Goal: Obtain resource: Download file/media

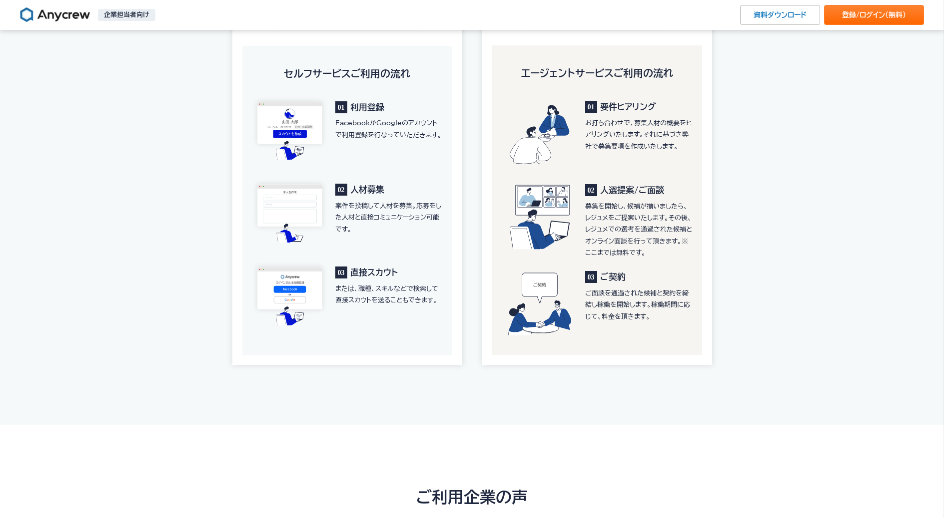
scroll to position [1550, 0]
click at [388, 148] on div "01 利用登録 FacebookかGoogleのアカウントで利用登録を行なっていただきます。" at bounding box center [347, 129] width 190 height 67
click at [368, 211] on p "案件を投稿して人材を募集。応募をした人材と直接コミュニケーション可能です。" at bounding box center [388, 217] width 107 height 35
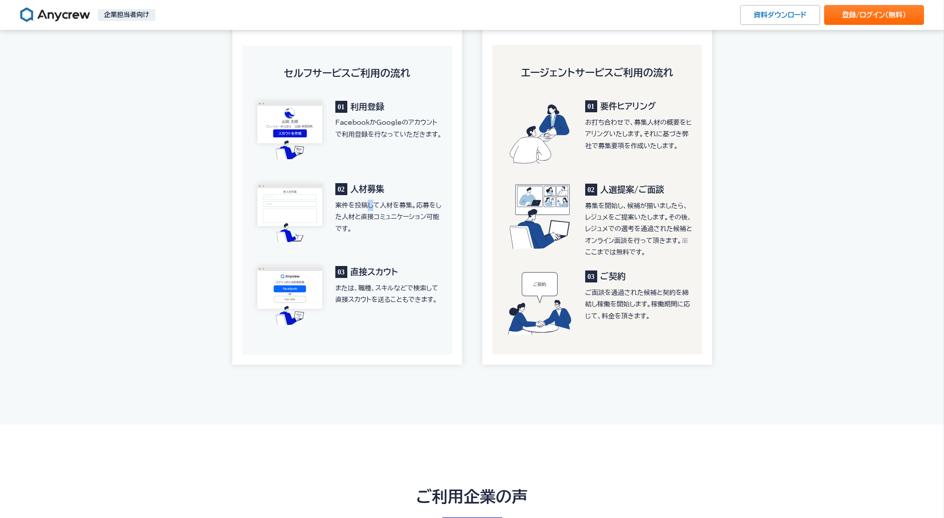
click at [368, 211] on p "案件を投稿して人材を募集。応募をした人材と直接コミュニケーション可能です。" at bounding box center [388, 217] width 107 height 35
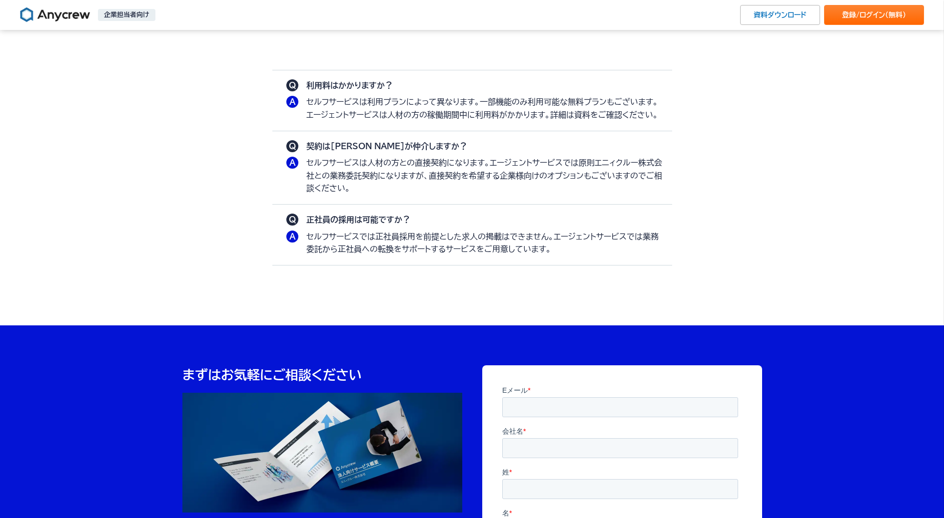
scroll to position [2816, 0]
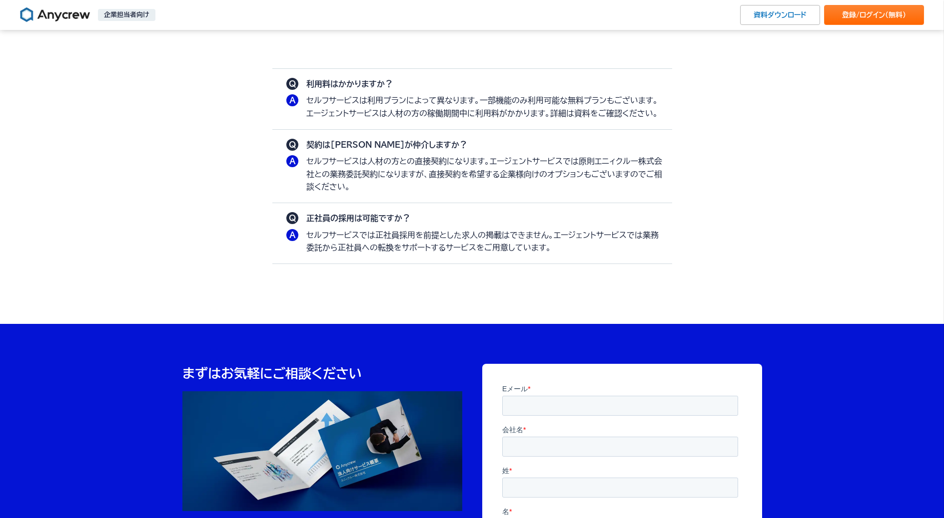
click at [442, 98] on p "セルフサービスは利用プランによって異なります。一部機能のみ利用可能な無料プランもございます。エージェントサービスは人材の方の稼働期間中に利用料がかかります。詳…" at bounding box center [484, 106] width 356 height 25
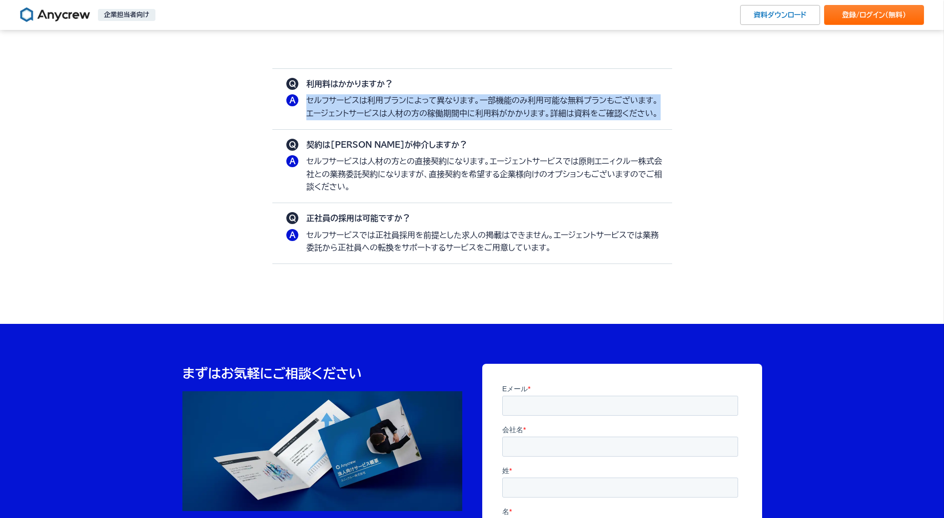
click at [442, 98] on p "セルフサービスは利用プランによって異なります。一部機能のみ利用可能な無料プランもございます。エージェントサービスは人材の方の稼働期間中に利用料がかかります。詳…" at bounding box center [484, 106] width 356 height 25
click at [442, 104] on p "セルフサービスは利用プランによって異なります。一部機能のみ利用可能な無料プランもございます。エージェントサービスは人材の方の稼働期間中に利用料がかかります。詳…" at bounding box center [484, 106] width 356 height 25
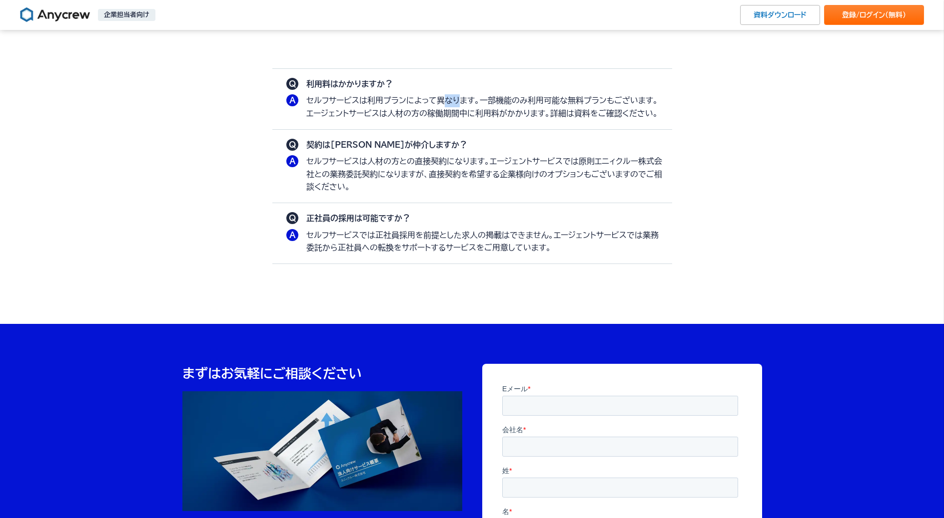
click at [442, 104] on p "セルフサービスは利用プランによって異なります。一部機能のみ利用可能な無料プランもございます。エージェントサービスは人材の方の稼働期間中に利用料がかかります。詳…" at bounding box center [484, 106] width 356 height 25
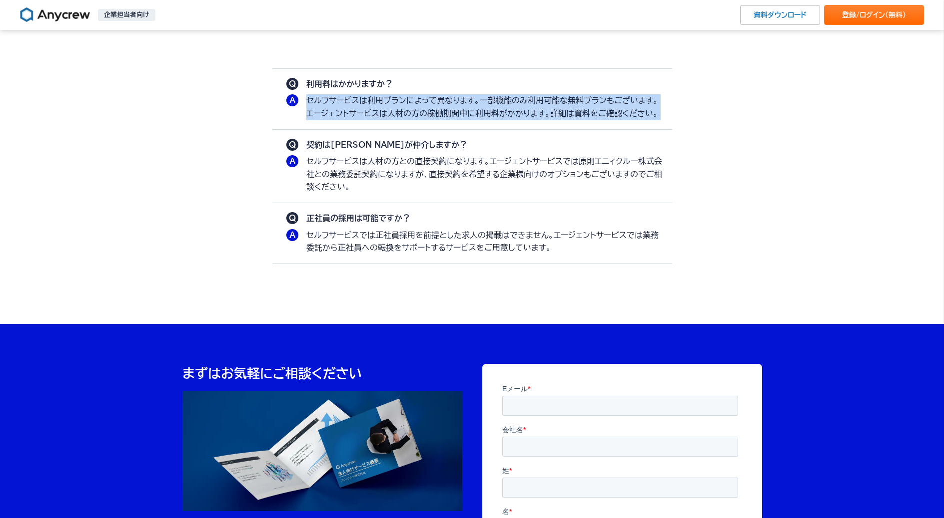
click at [442, 104] on p "セルフサービスは利用プランによって異なります。一部機能のみ利用可能な無料プランもございます。エージェントサービスは人材の方の稼働期間中に利用料がかかります。詳…" at bounding box center [484, 106] width 356 height 25
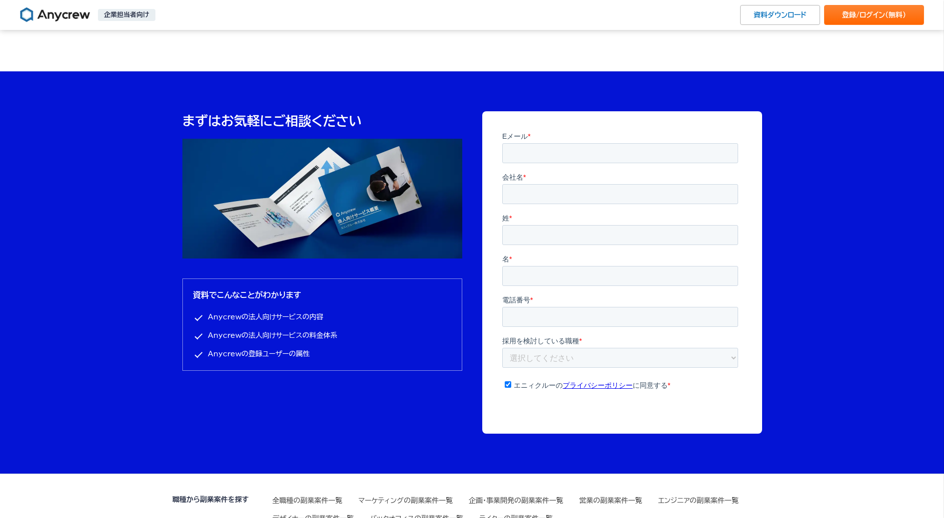
scroll to position [3086, 0]
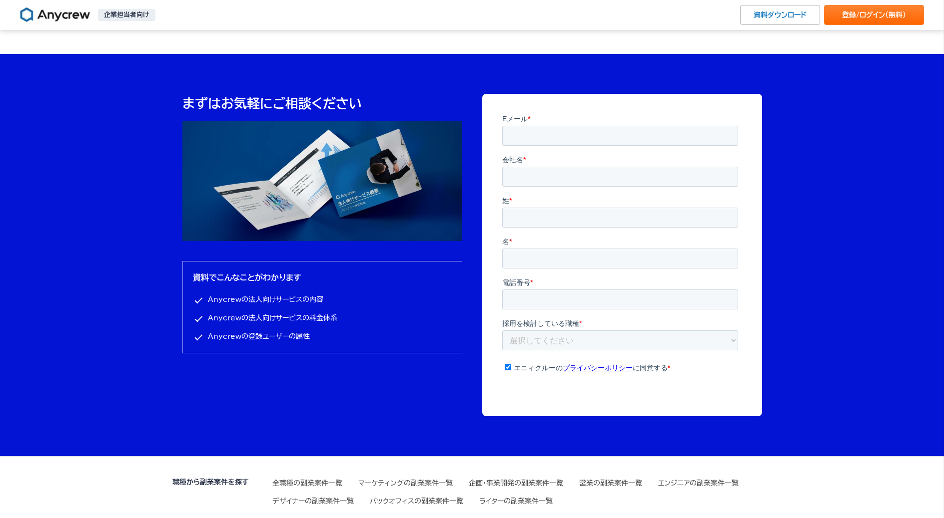
click at [566, 121] on label "Eメール *" at bounding box center [621, 118] width 240 height 10
click at [566, 125] on input "Eメール *" at bounding box center [619, 135] width 236 height 20
type input "あ"
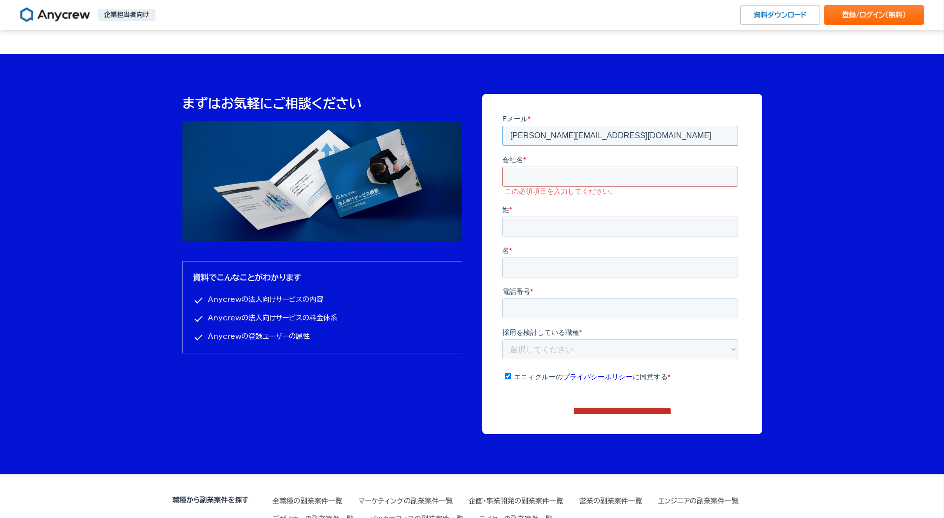
type input "[PERSON_NAME][EMAIL_ADDRESS][DOMAIN_NAME]"
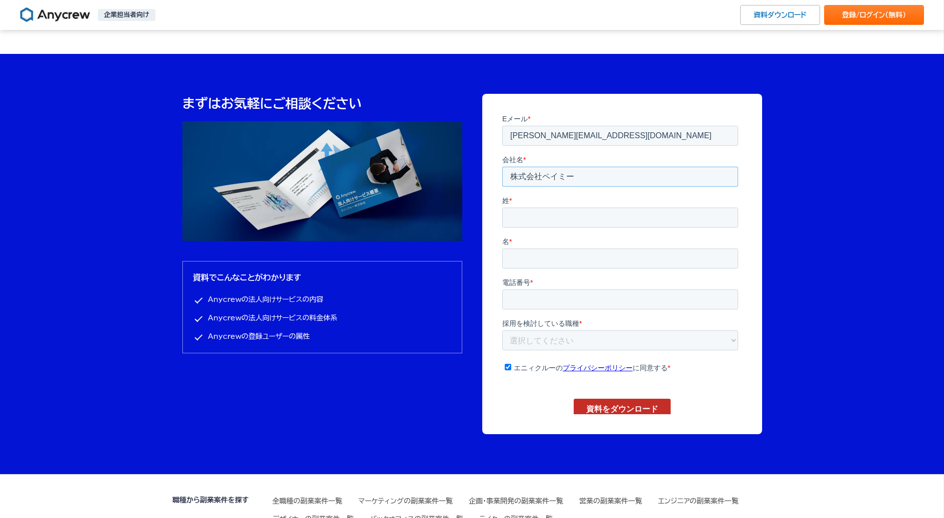
type input "株式会社ペイミー"
type input "[PERSON_NAME]"
type input "０"
type input "[PHONE_NUMBER]"
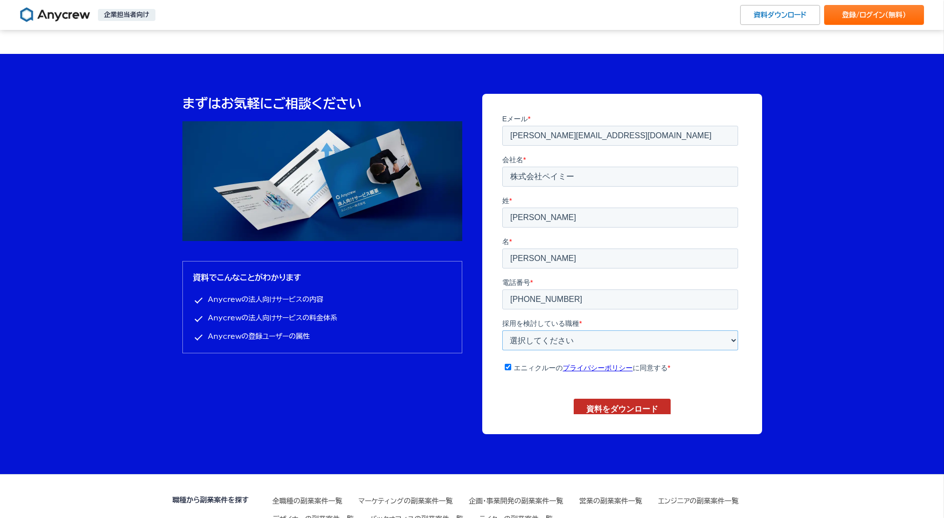
click at [645, 330] on select "選択してください 企画・事業開発 マーケティング 営業 財務・経理 人事・採用 エンジニア PM デザイナー ライター その他" at bounding box center [619, 340] width 236 height 20
select select "sales"
click at [501, 330] on select "選択してください 企画・事業開発 マーケティング 営業 財務・経理 人事・採用 エンジニア PM デザイナー ライター その他" at bounding box center [619, 340] width 236 height 20
click at [539, 390] on div "資料をダウンロード" at bounding box center [621, 409] width 240 height 38
click at [614, 399] on input "資料をダウンロード" at bounding box center [621, 409] width 97 height 21
